Goal: Book appointment/travel/reservation

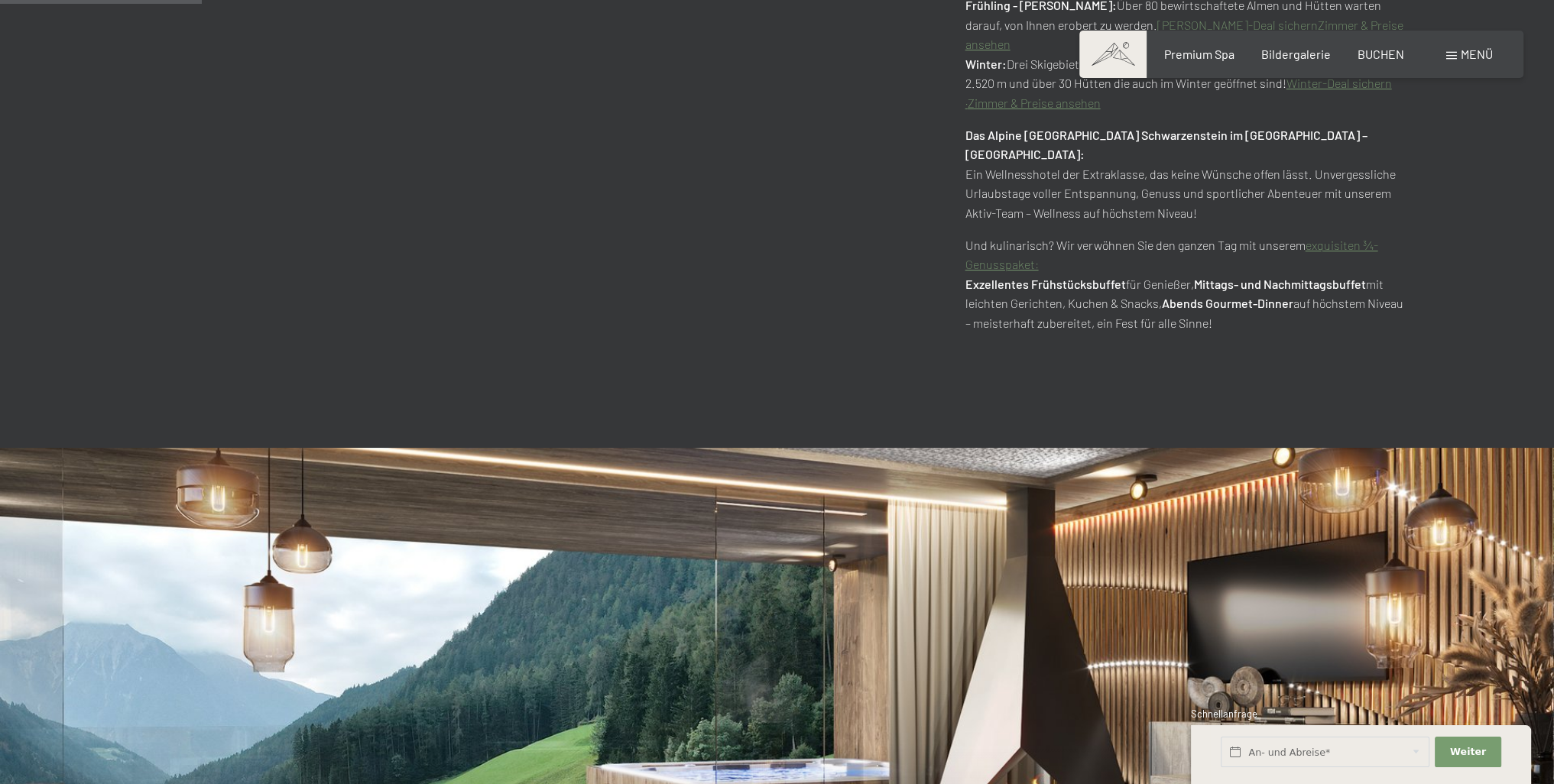
scroll to position [1309, 0]
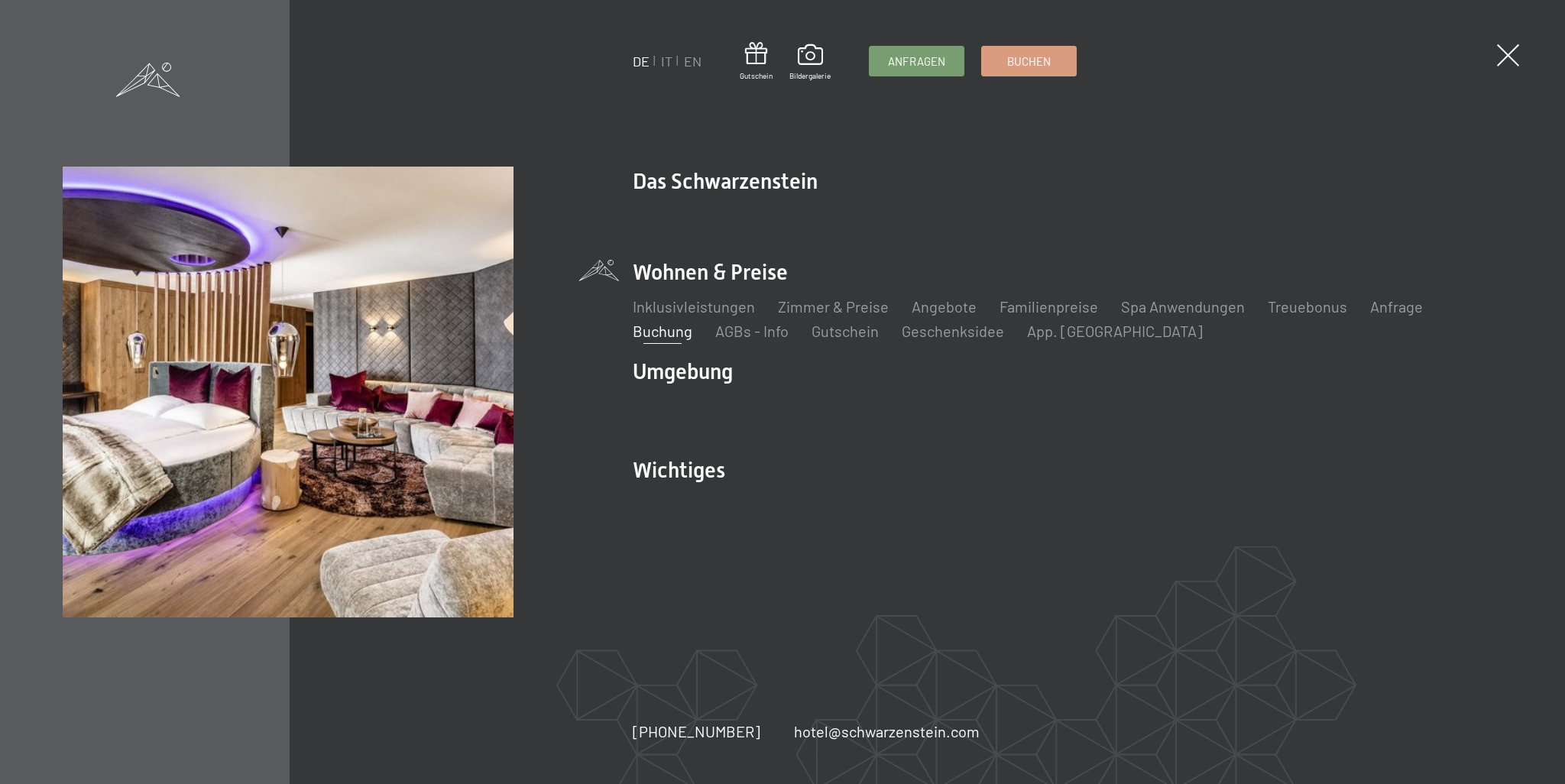
click at [663, 331] on link "Buchung" at bounding box center [662, 331] width 60 height 18
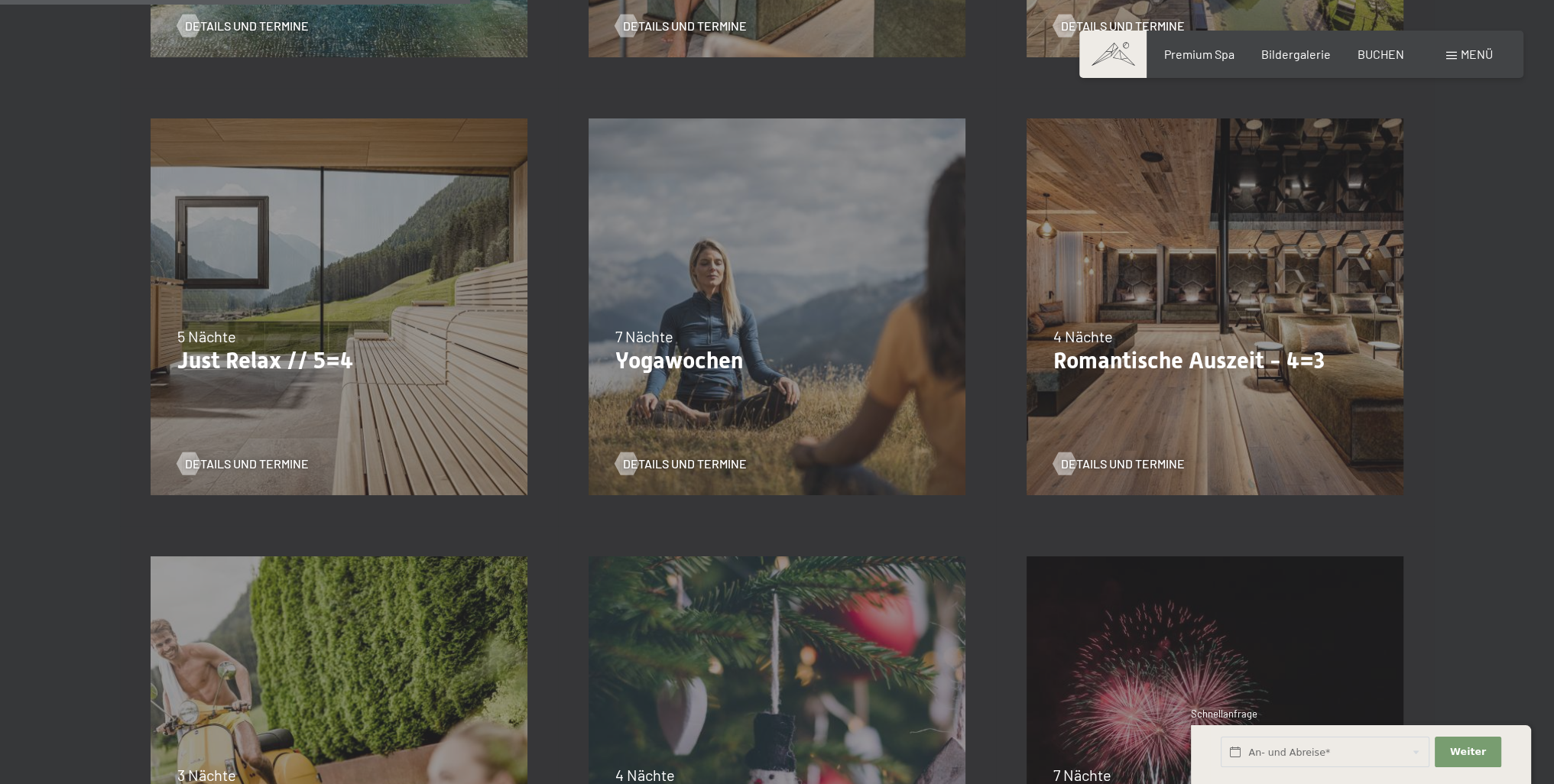
scroll to position [994, 0]
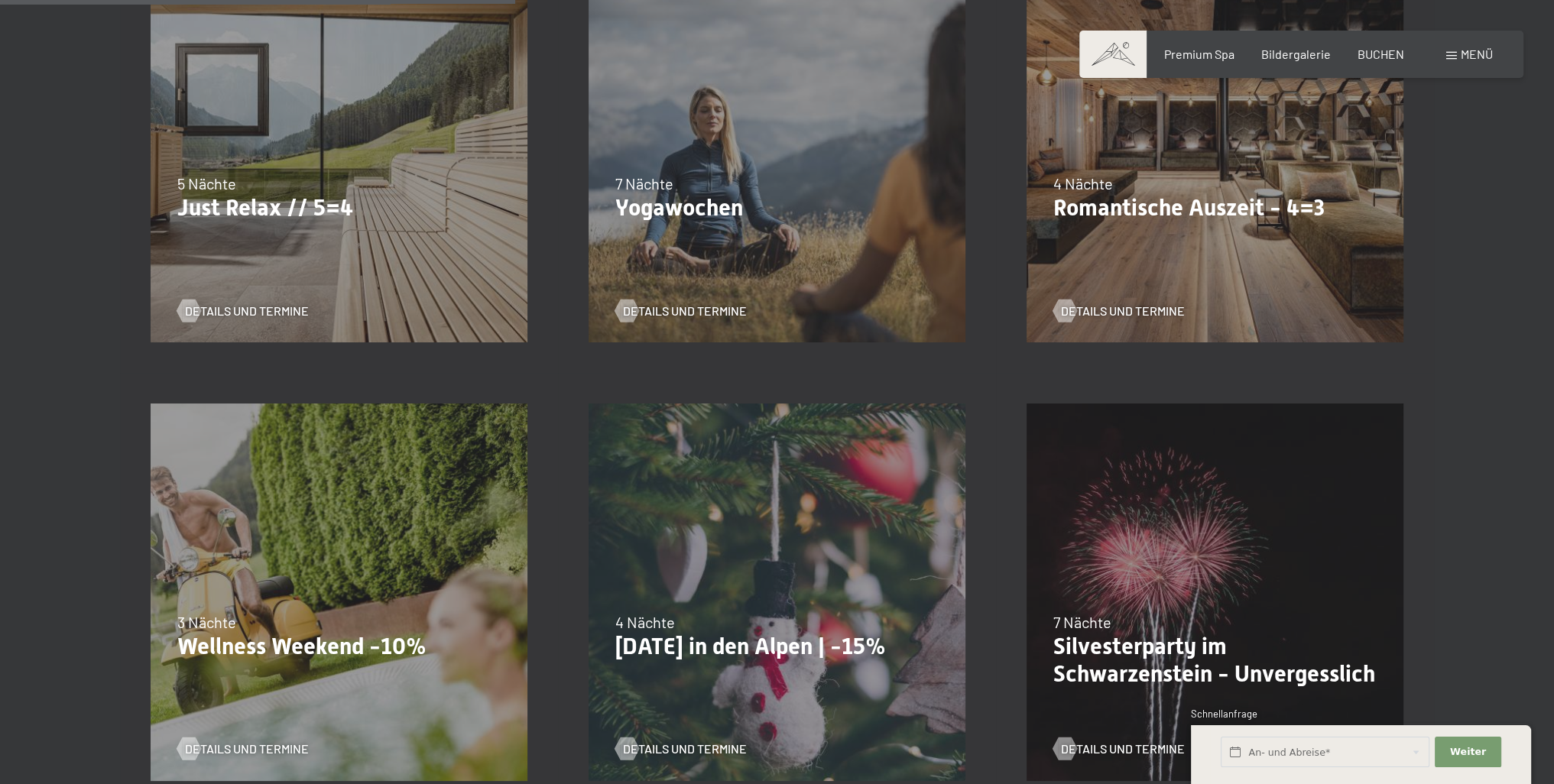
click at [1218, 238] on div "09.11.–05.12.2025 08.12.–19.12.2025 11.01.–23.01.2026 08.03.–27.03.2026 29.03.–…" at bounding box center [1214, 154] width 438 height 438
click at [1098, 313] on span "Details und Termine" at bounding box center [1137, 311] width 124 height 17
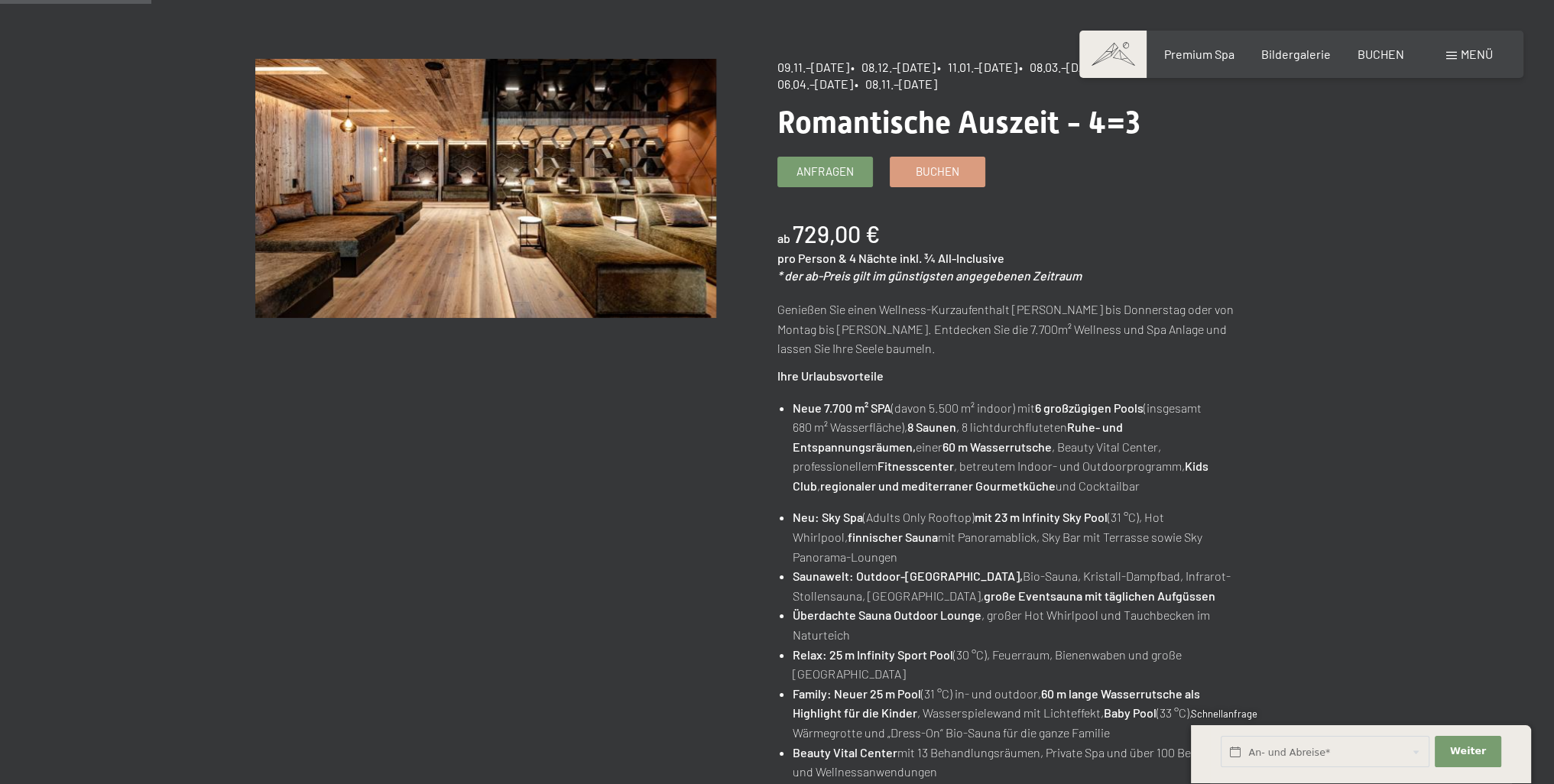
scroll to position [153, 0]
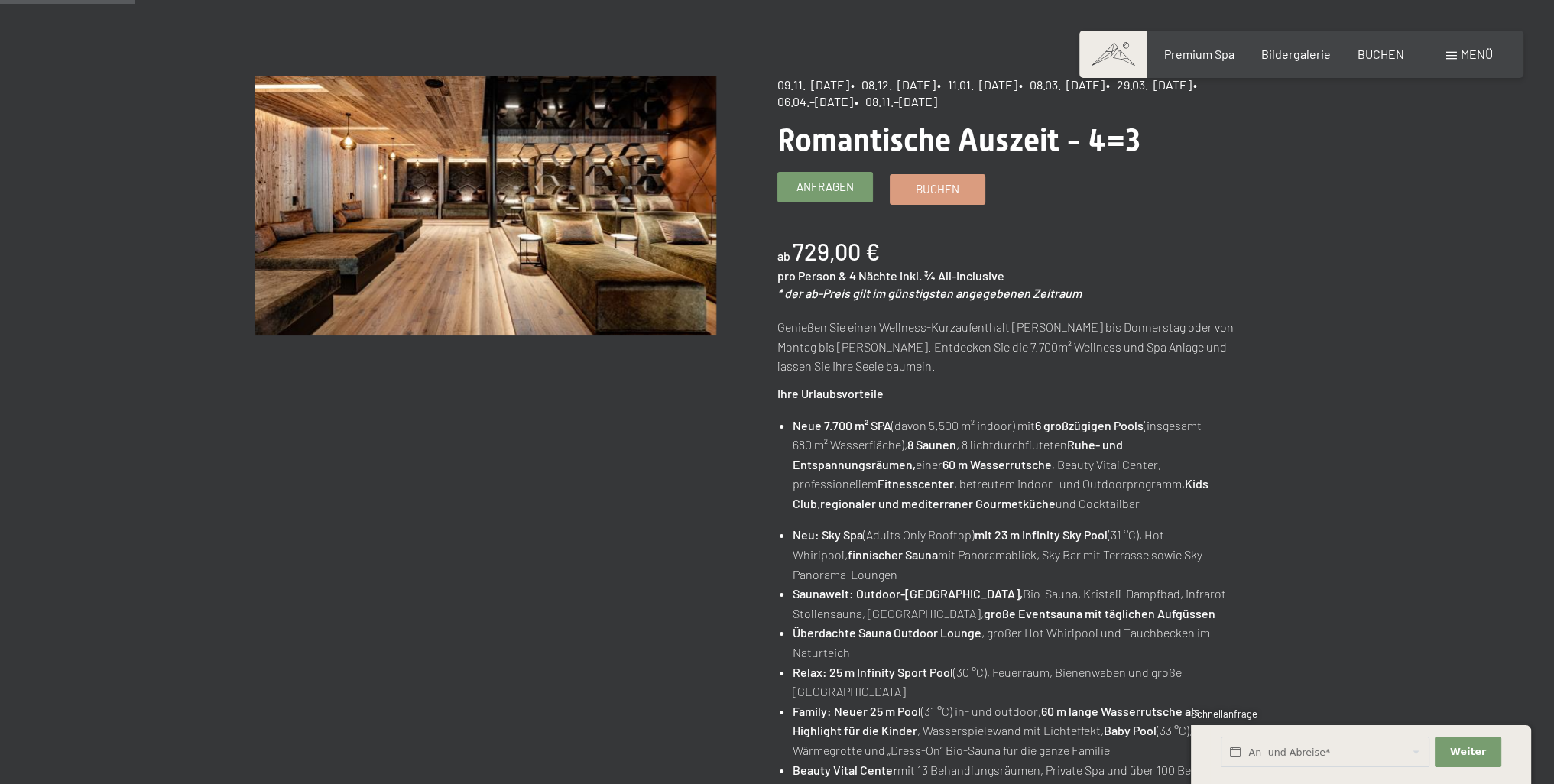
click at [807, 187] on span "Anfragen" at bounding box center [824, 187] width 57 height 16
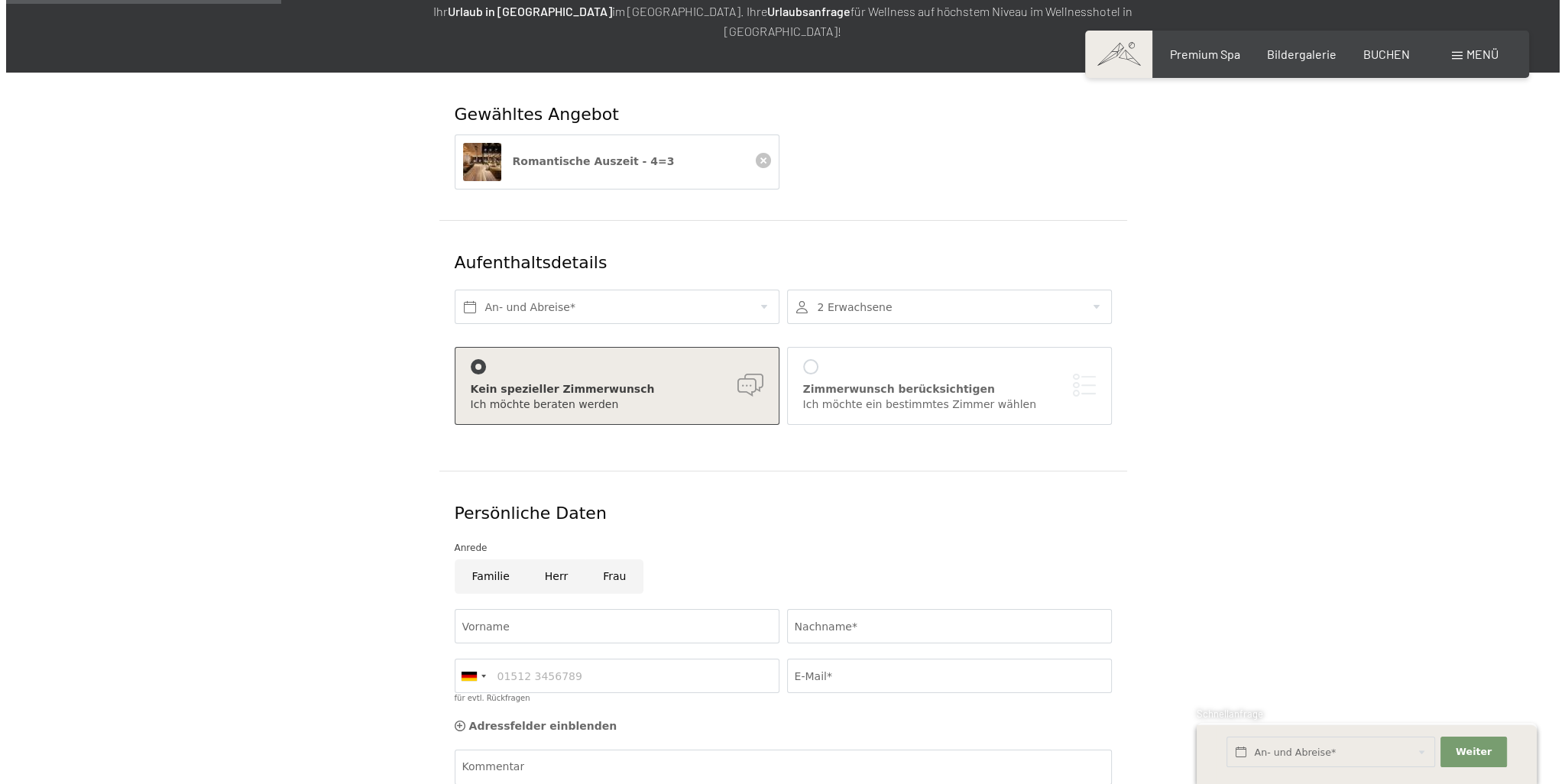
scroll to position [300, 0]
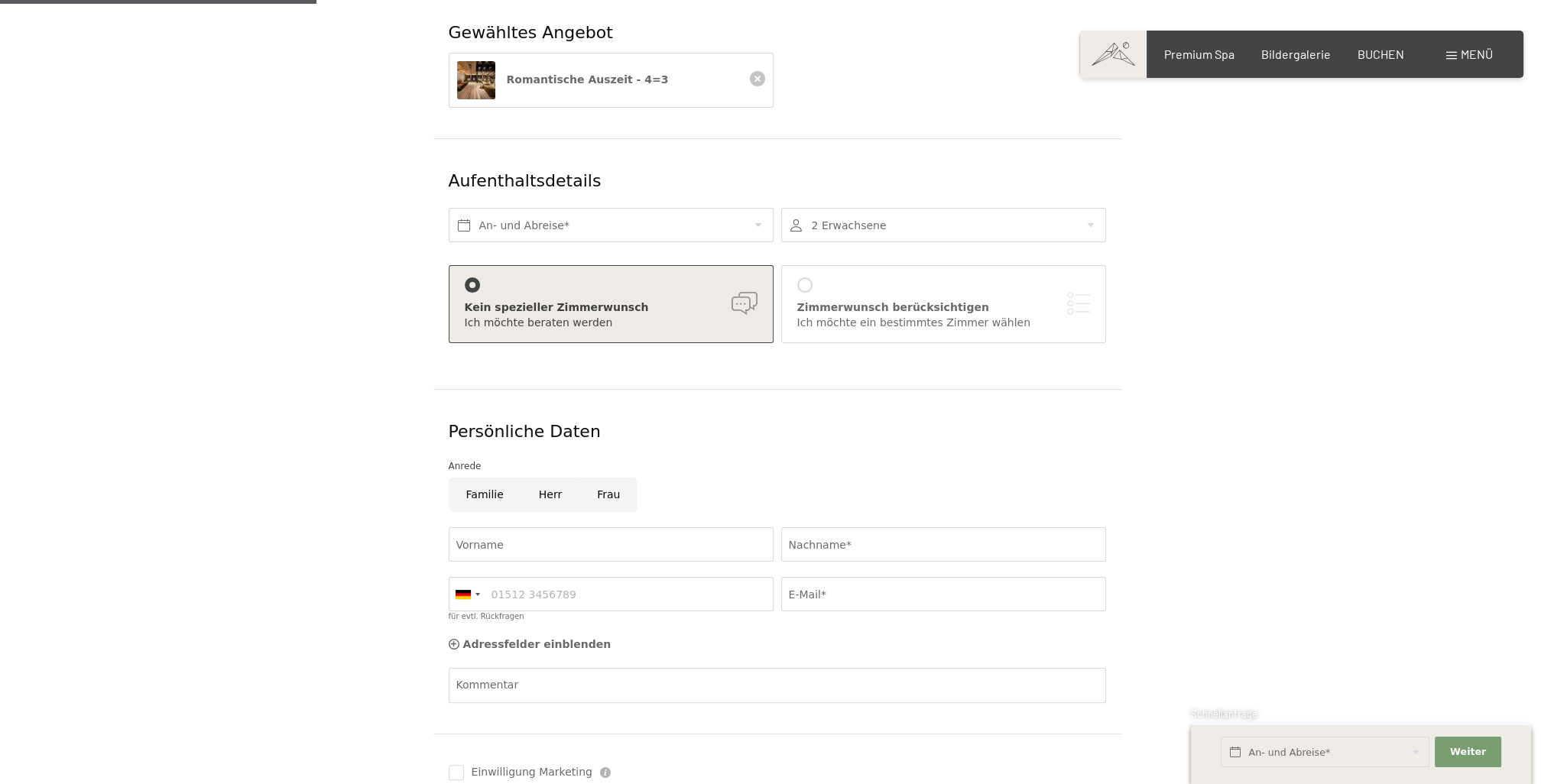
click at [727, 300] on div "Kein spezieller Zimmerwunsch" at bounding box center [611, 307] width 293 height 15
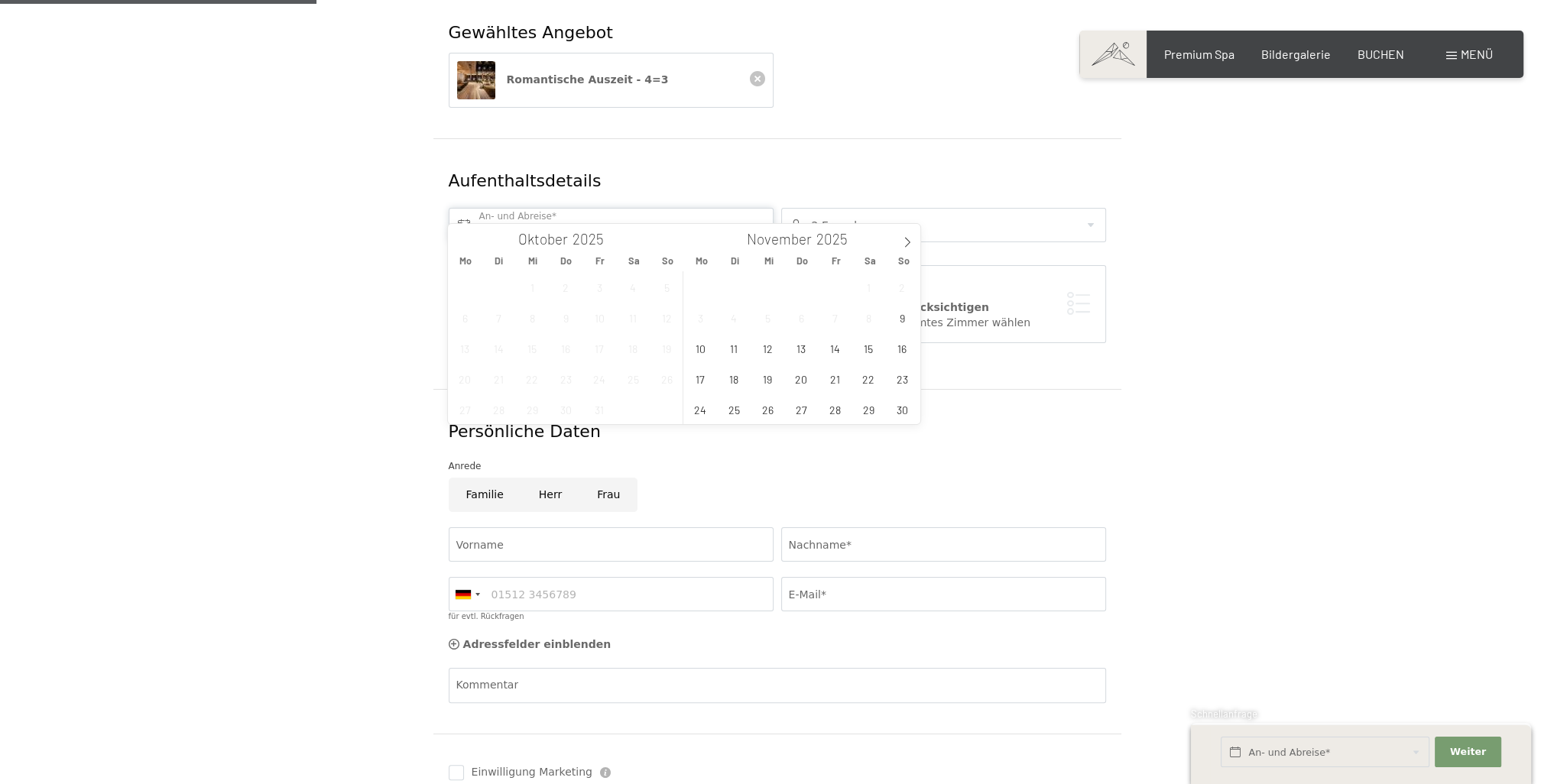
click at [468, 208] on input "text" at bounding box center [612, 225] width 325 height 34
click at [905, 239] on icon at bounding box center [907, 242] width 11 height 11
click at [899, 315] on span "14" at bounding box center [902, 317] width 30 height 30
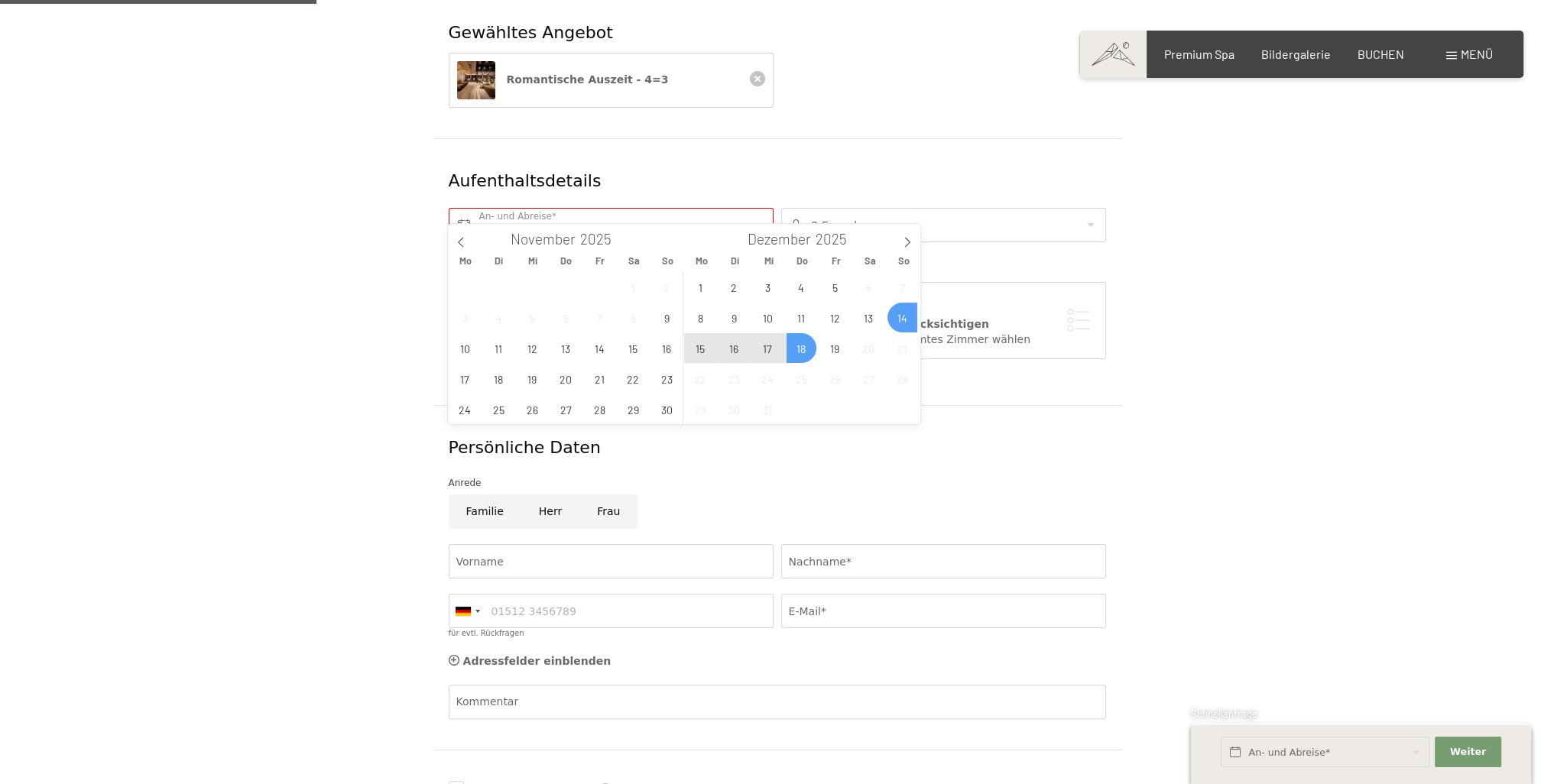
click at [798, 350] on span "18" at bounding box center [800, 348] width 30 height 30
type input "So. 14.12.2025 - Do. 18.12.2025"
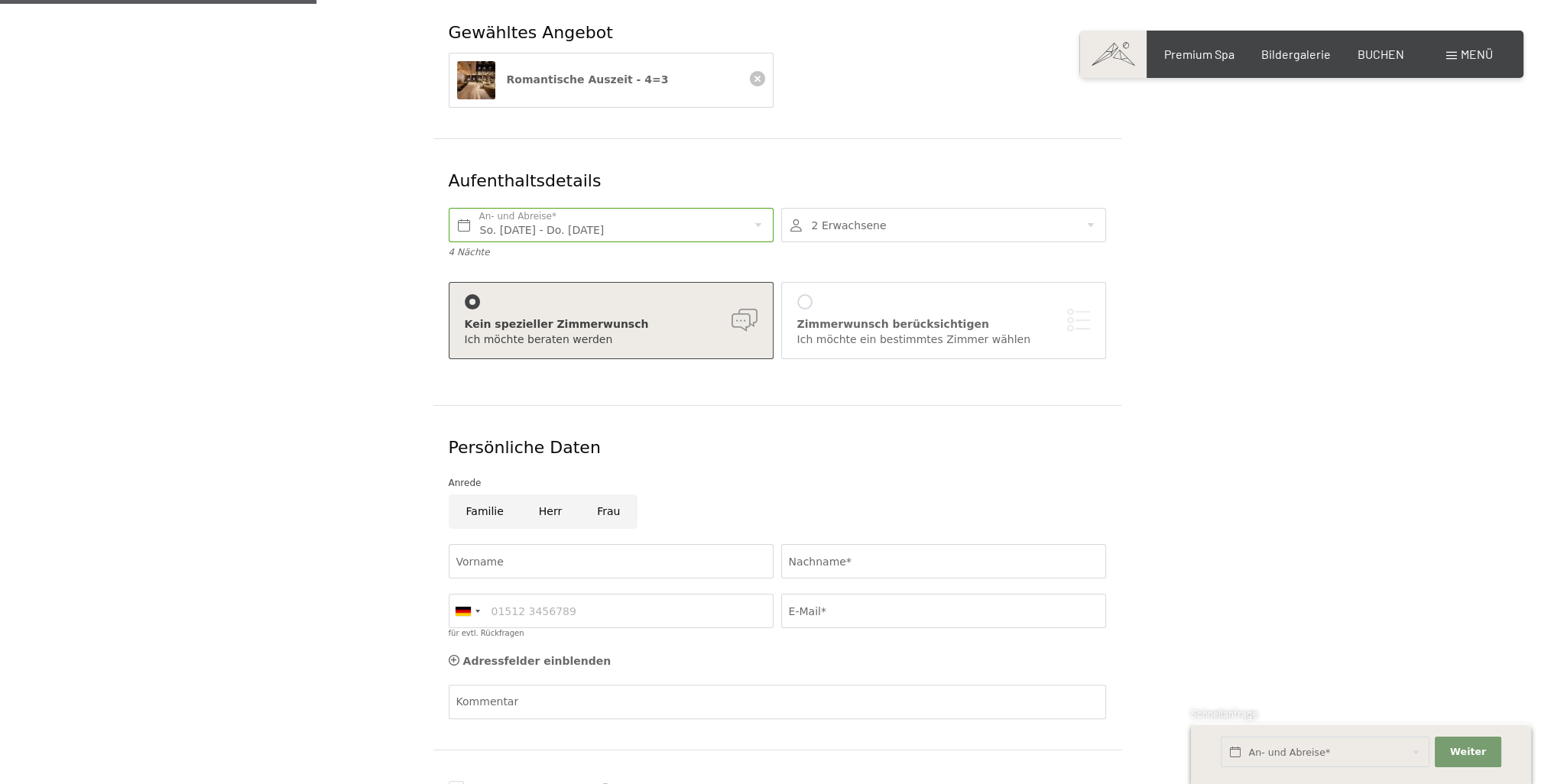
click at [800, 294] on div at bounding box center [804, 302] width 15 height 15
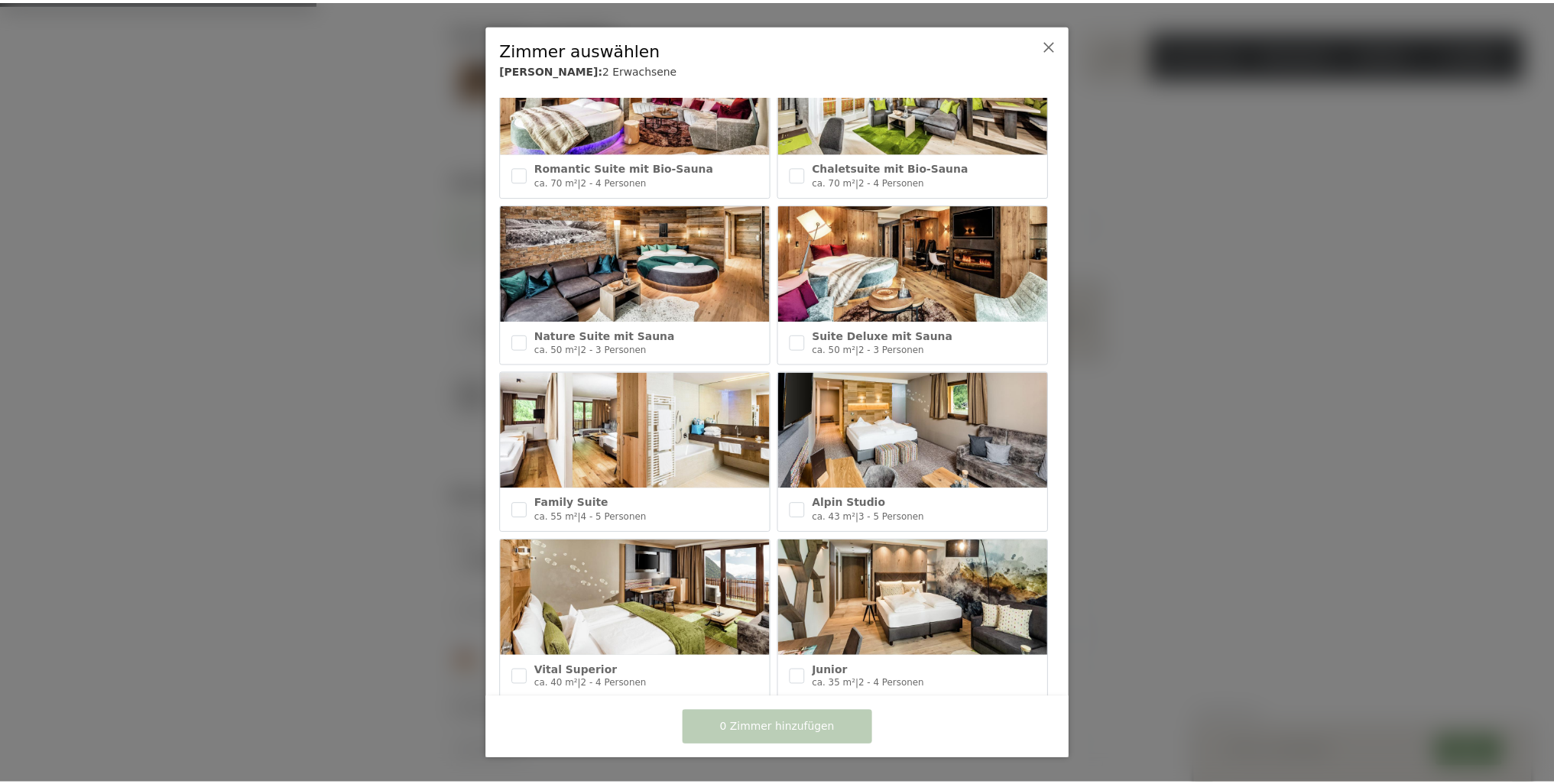
scroll to position [382, 0]
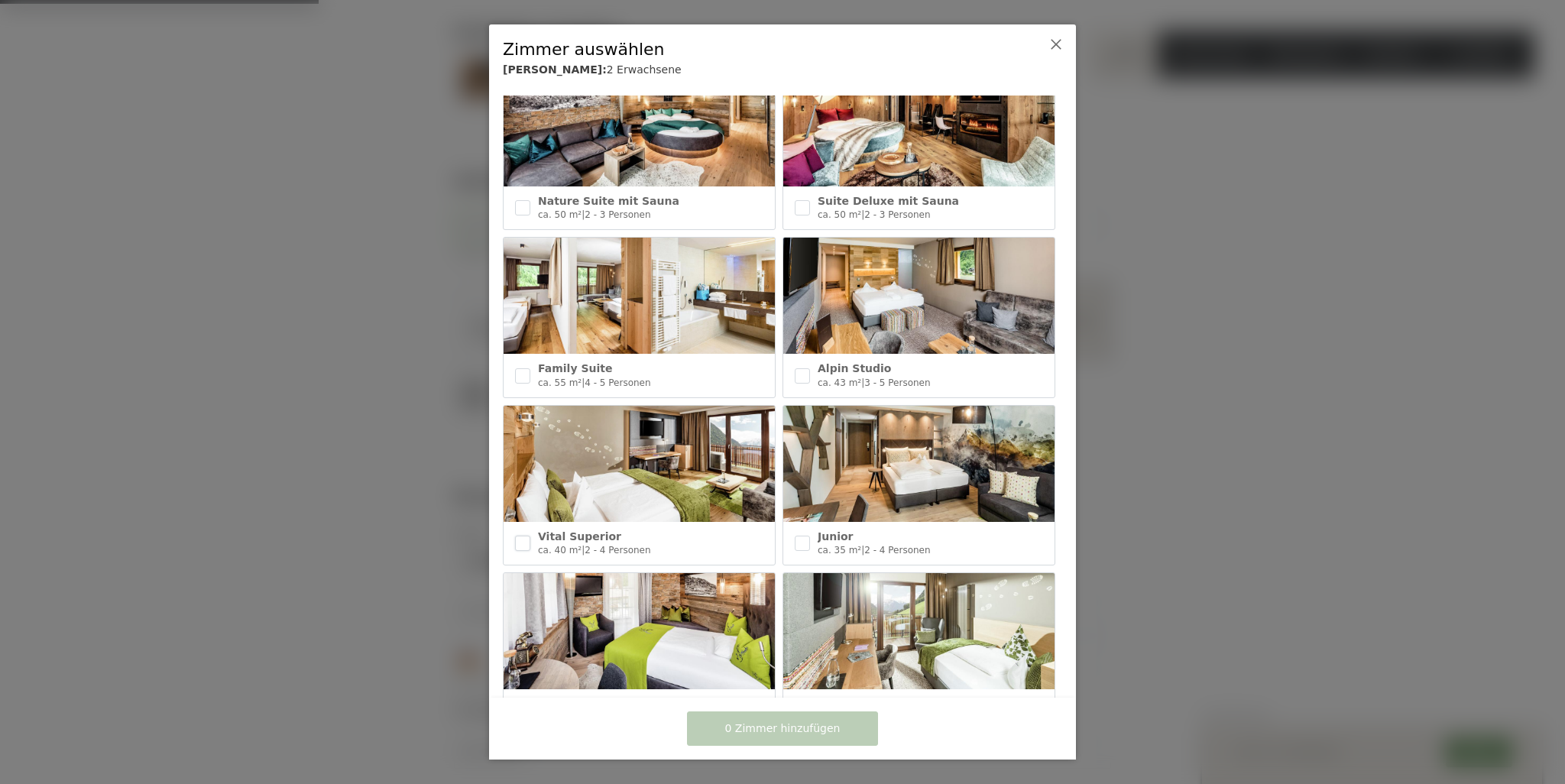
click at [520, 536] on input "checkbox" at bounding box center [522, 543] width 15 height 15
checkbox input "true"
click at [808, 725] on span "1 Zimmer hinzufügen" at bounding box center [783, 729] width 116 height 15
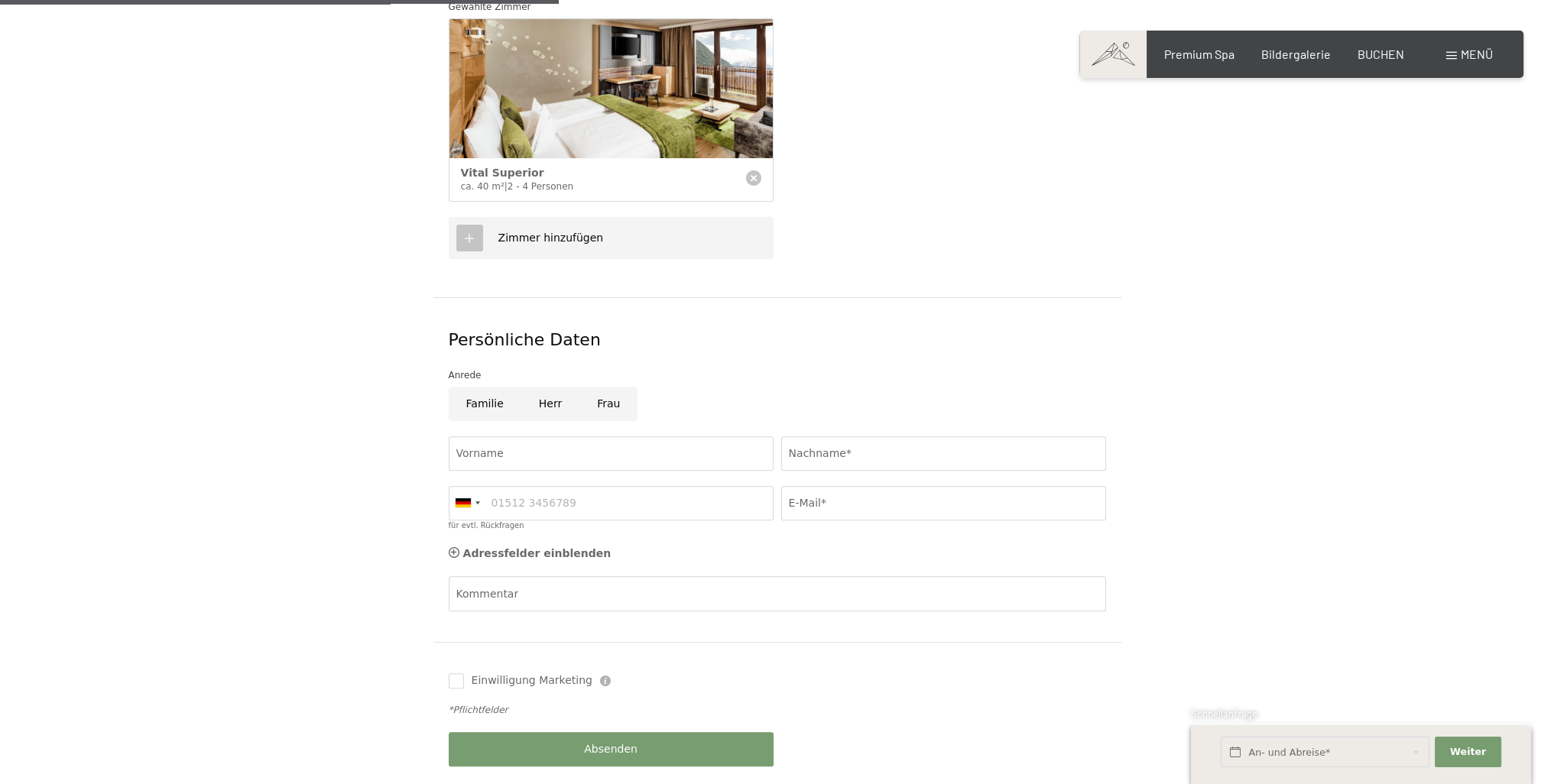
scroll to position [682, 0]
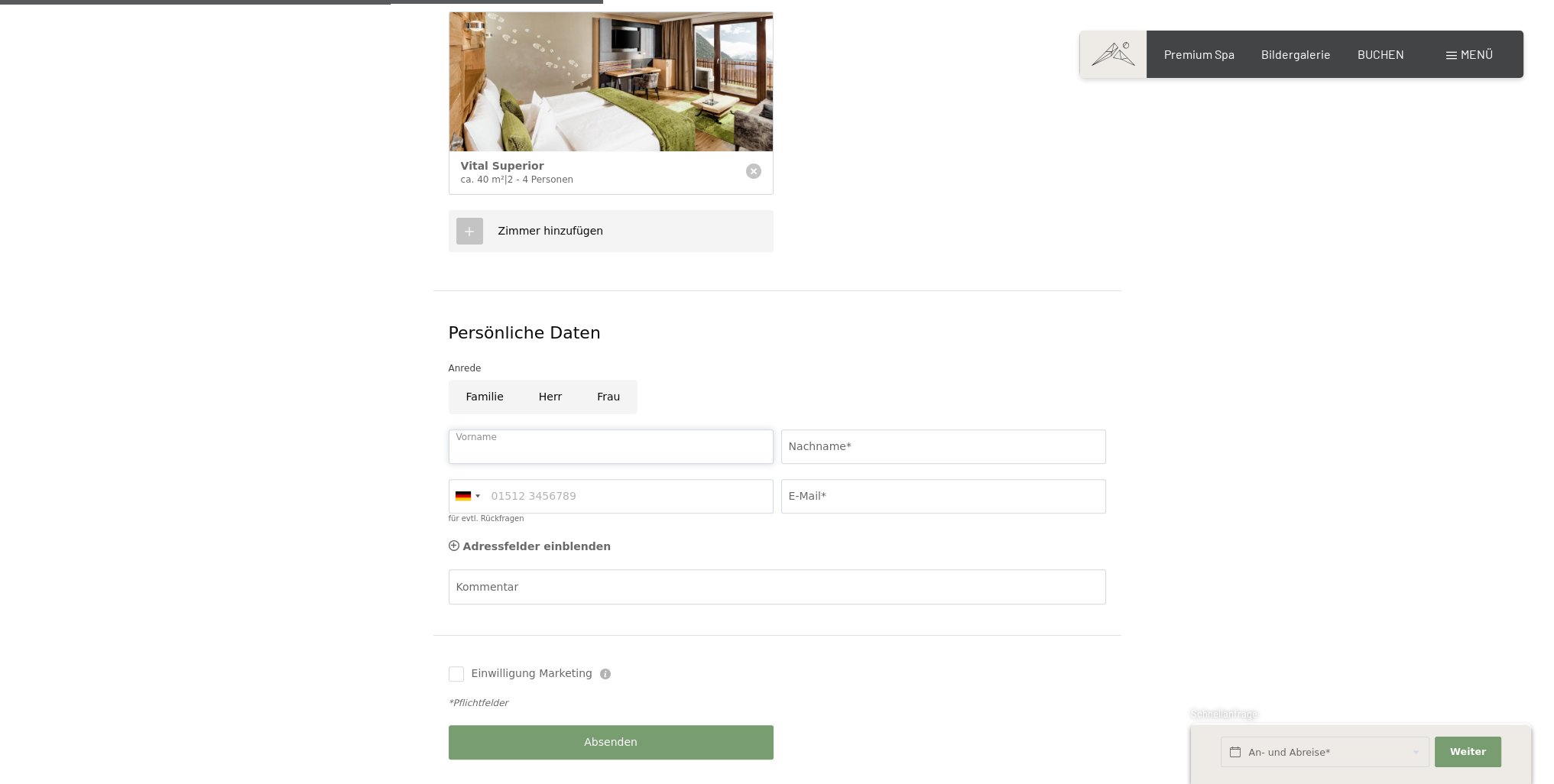
click at [509, 429] on input "Vorname" at bounding box center [612, 446] width 325 height 34
type input "Wolfgang"
type input "Bierwirth"
type input "01717433622"
type input "w.bierwirth@t-online.de"
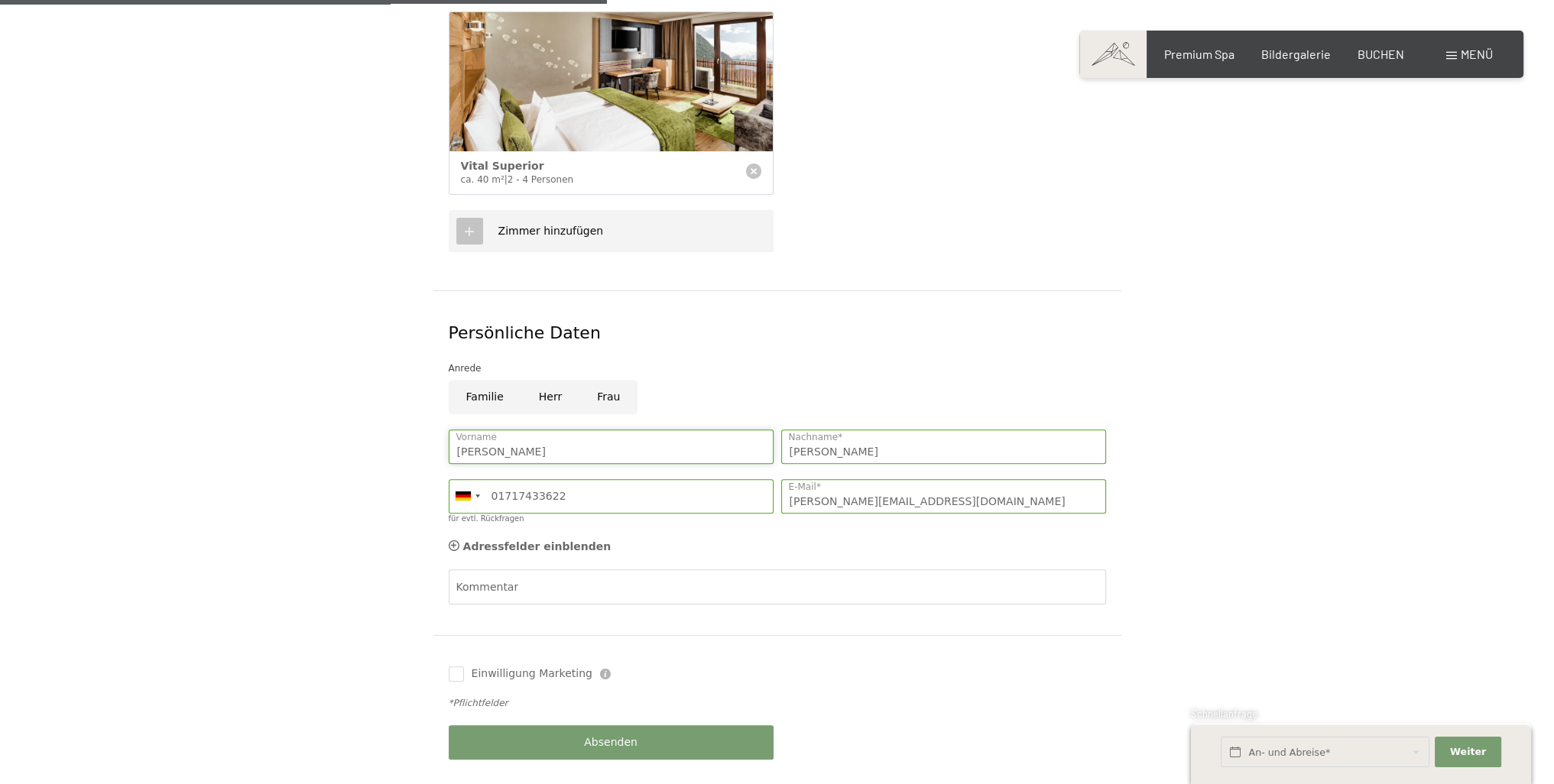
scroll to position [835, 0]
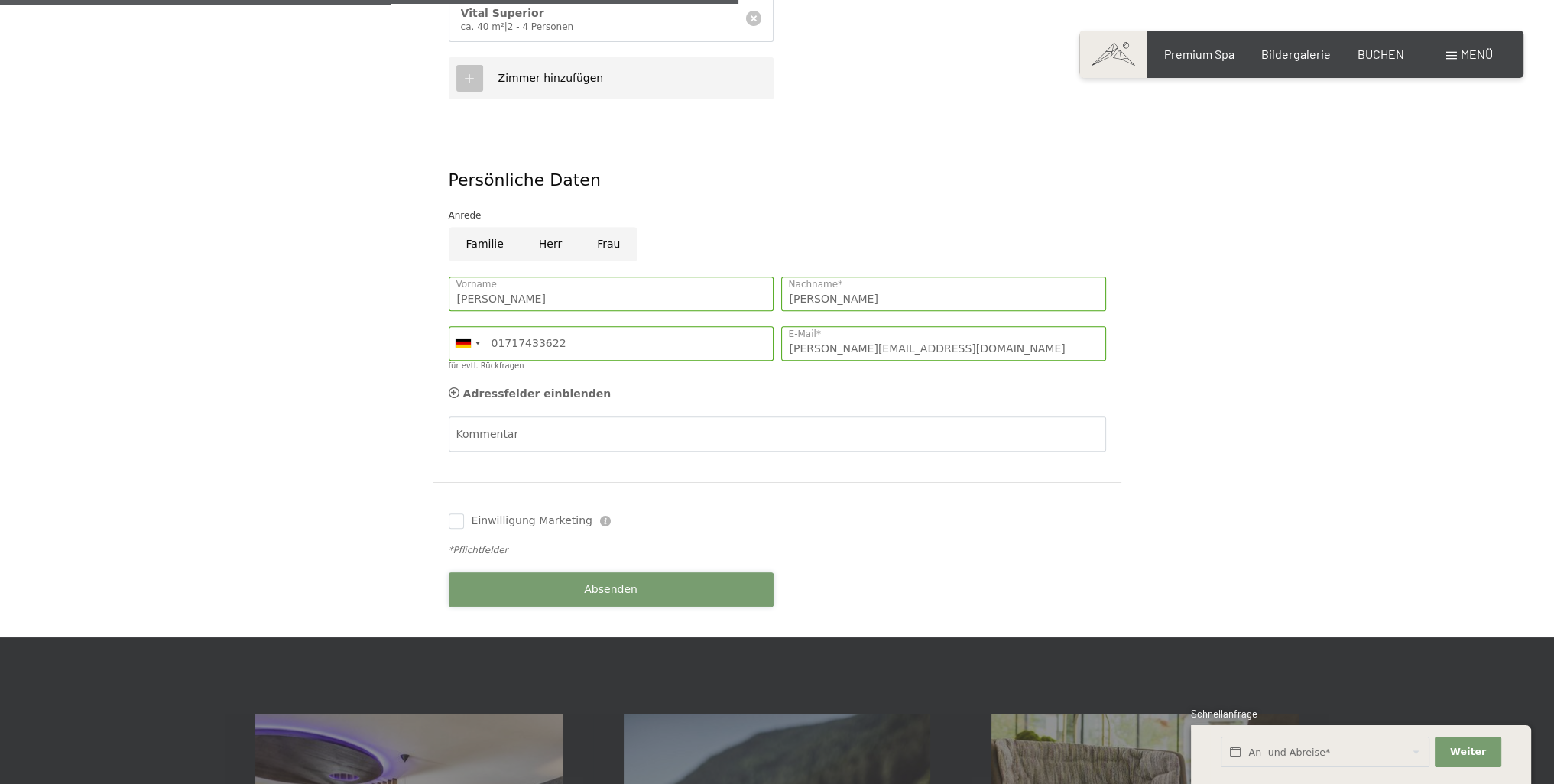
click at [609, 583] on span "Absenden" at bounding box center [610, 590] width 53 height 15
